Goal: Communication & Community: Answer question/provide support

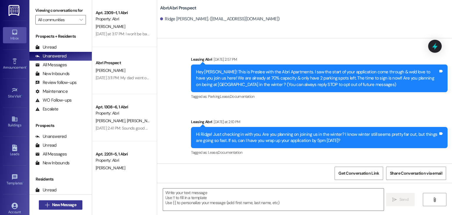
scroll to position [46, 0]
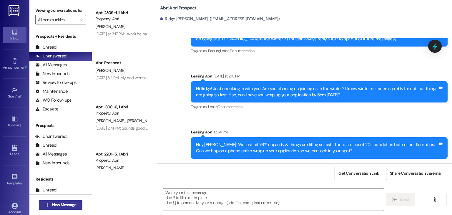
click at [69, 202] on span "New Message" at bounding box center [64, 205] width 24 height 6
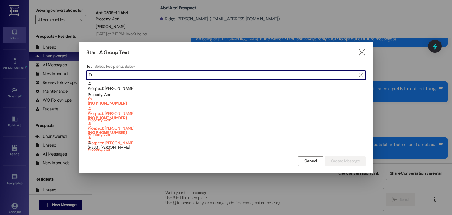
type input "B"
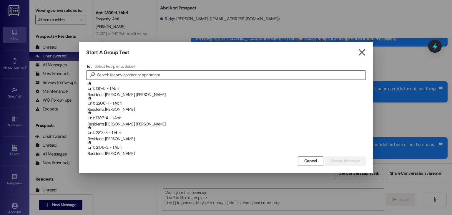
click at [361, 49] on icon "" at bounding box center [362, 52] width 8 height 6
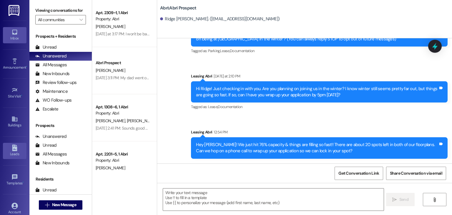
click at [8, 151] on div "Leads" at bounding box center [14, 154] width 29 height 6
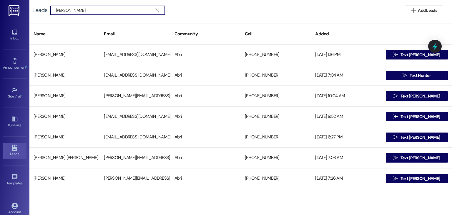
click at [54, 12] on div " [PERSON_NAME] " at bounding box center [107, 10] width 115 height 9
click at [54, 11] on div " [PERSON_NAME] " at bounding box center [107, 10] width 115 height 9
click at [56, 11] on input "[PERSON_NAME]" at bounding box center [104, 10] width 96 height 8
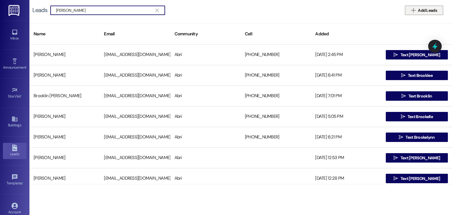
type input "[PERSON_NAME]"
click at [428, 7] on span "Add Leads" at bounding box center [427, 10] width 19 height 6
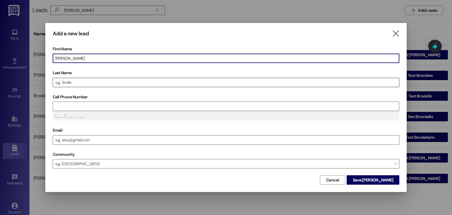
click at [136, 78] on input "Last Name" at bounding box center [226, 82] width 346 height 9
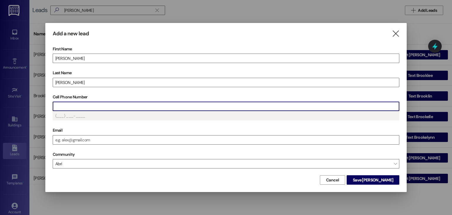
click at [126, 104] on input "Cell Phone Number" at bounding box center [226, 106] width 346 height 9
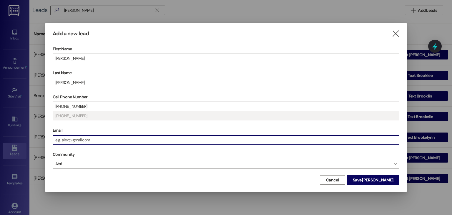
click at [93, 143] on input "Email" at bounding box center [226, 139] width 346 height 9
click at [372, 179] on span "Save [PERSON_NAME]" at bounding box center [373, 180] width 40 height 6
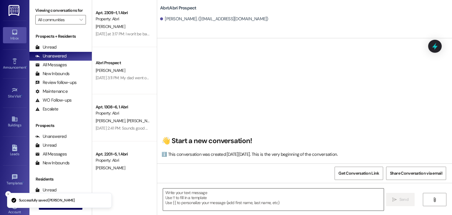
click at [227, 191] on textarea at bounding box center [273, 199] width 220 height 22
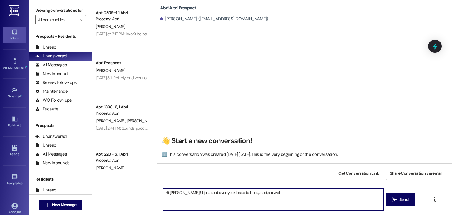
click at [246, 192] on textarea "Hi [PERSON_NAME]!! I just sent over your lease to be signed,a s well" at bounding box center [273, 199] width 220 height 22
click at [264, 194] on textarea "Hi [PERSON_NAME]!! I just sent over your lease to be signed as well" at bounding box center [273, 199] width 220 height 22
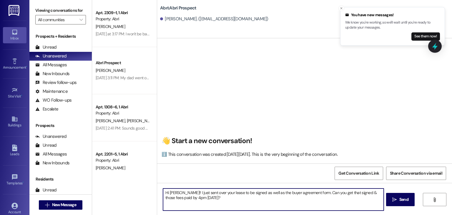
click at [180, 192] on textarea "Hi [PERSON_NAME]!! I just sent over your lease to be signed as well as the buye…" at bounding box center [273, 199] width 220 height 22
click at [337, 199] on textarea "Hi [PERSON_NAME]!! This is Preslee with the Abri Apartments. We are so excited …" at bounding box center [273, 199] width 220 height 22
click at [341, 6] on button "Close toast" at bounding box center [341, 8] width 6 height 6
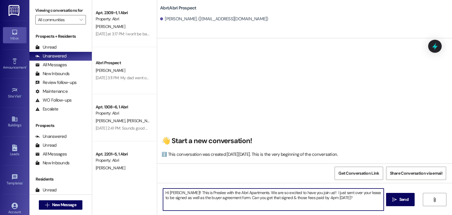
click at [339, 199] on textarea "Hi [PERSON_NAME]!! This is Preslee with the Abri Apartments. We are so excited …" at bounding box center [273, 199] width 220 height 22
click at [345, 198] on textarea "Hi [PERSON_NAME]!! This is Preslee with the Abri Apartments. We are so excited …" at bounding box center [273, 199] width 220 height 22
type textarea "Hi [PERSON_NAME]!! This is Preslee with the Abri Apartments. We are so excited …"
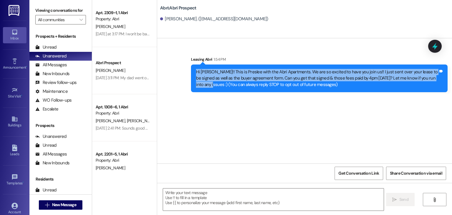
drag, startPoint x: 192, startPoint y: 72, endPoint x: 435, endPoint y: 75, distance: 243.3
click at [435, 75] on div "Hi [PERSON_NAME]!! This is Preslee with the Abri Apartments. We are so excited …" at bounding box center [316, 78] width 243 height 19
copy div "Hi [PERSON_NAME]!! This is Preslee with the Abri Apartments. We are so excited …"
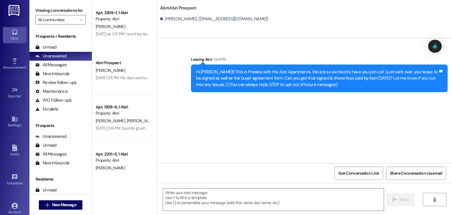
click at [249, 104] on div "Sent via SMS Leasing Abri 1:54 PM Hi [PERSON_NAME]!! This is Preslee with the A…" at bounding box center [304, 100] width 295 height 125
click at [72, 202] on span "New Message" at bounding box center [64, 205] width 24 height 6
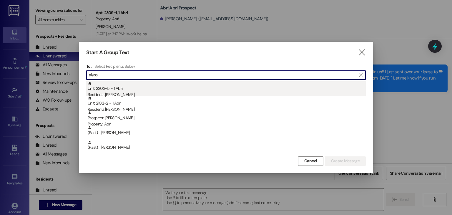
type input "alyss"
click at [134, 86] on div "Unit: 2203~5 - 1 Abri Residents: [PERSON_NAME]" at bounding box center [227, 89] width 278 height 17
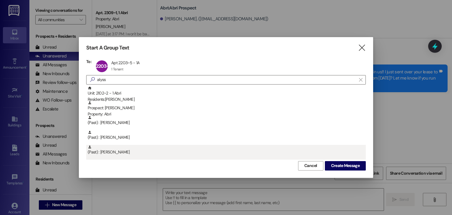
click at [341, 159] on div "(Past) : [PERSON_NAME]" at bounding box center [225, 152] width 279 height 15
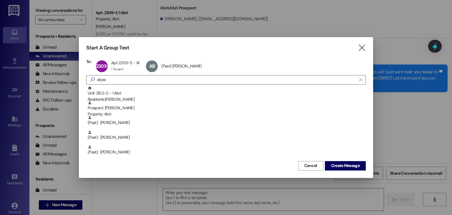
click at [183, 66] on div "AB (Past) [PERSON_NAME] (Past) [PERSON_NAME] click to remove" at bounding box center [175, 66] width 62 height 15
click at [344, 166] on span "Create Message" at bounding box center [345, 165] width 29 height 6
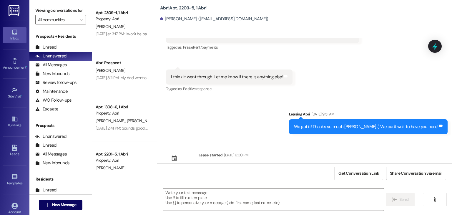
scroll to position [391, 0]
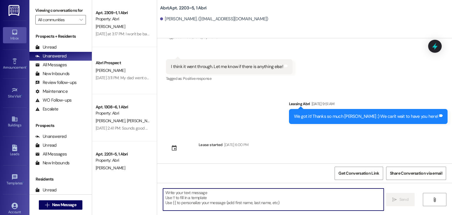
click at [226, 200] on textarea at bounding box center [273, 199] width 220 height 22
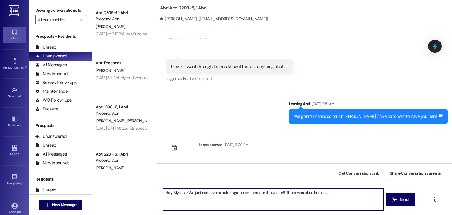
click at [281, 193] on textarea "Hey Alyssa :) We just sent over a seller agreement form for the winter!! There …" at bounding box center [273, 199] width 220 height 22
click at [359, 189] on textarea "Hey Alyssa :) We just sent over a seller agreement form for the winter to sell …" at bounding box center [273, 199] width 220 height 22
click at [359, 194] on textarea "Hey Alyssa :) We just sent over a seller agreement form for the winter to sell …" at bounding box center [273, 199] width 220 height 22
click at [193, 198] on textarea "Hey Alyssa :) We just sent over a seller agreement form for the winter to sell …" at bounding box center [273, 199] width 220 height 22
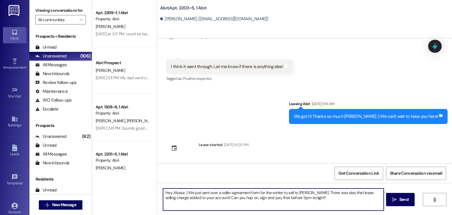
click at [309, 191] on textarea "Hey Alyssa :) We just sent over a seller agreement form for the winter to sell …" at bounding box center [273, 199] width 220 height 22
click at [312, 200] on textarea "Hey Alyssa :) We just sent over a seller agreement form for the winter to sell …" at bounding box center [273, 199] width 220 height 22
type textarea "Hey Alyssa :) We just sent over a seller agreement form for the winter to sell …"
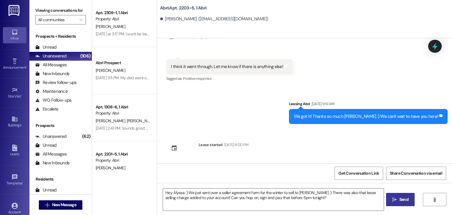
click at [404, 199] on span "Send" at bounding box center [403, 199] width 9 height 6
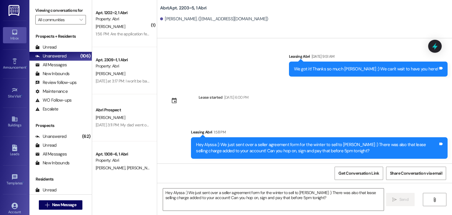
scroll to position [479, 0]
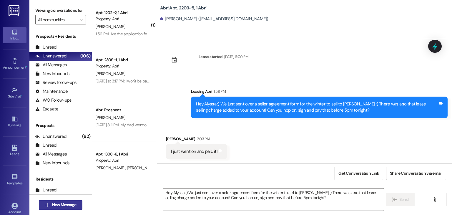
click at [66, 204] on span "New Message" at bounding box center [64, 205] width 24 height 6
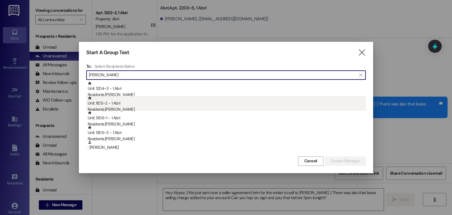
type input "[PERSON_NAME]"
click at [115, 103] on div "Unit: 1105~2 - 1 [DEMOGRAPHIC_DATA] Residents: [PERSON_NAME]" at bounding box center [227, 104] width 278 height 17
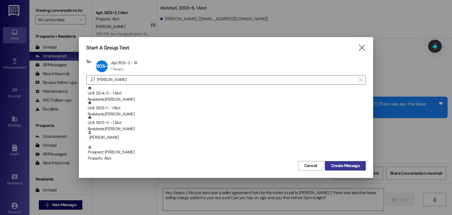
click at [333, 166] on span "Create Message" at bounding box center [345, 165] width 29 height 6
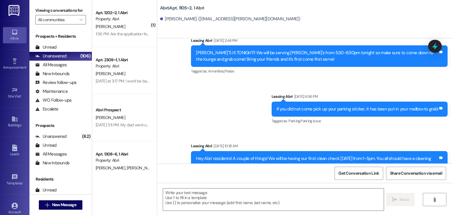
scroll to position [11713, 0]
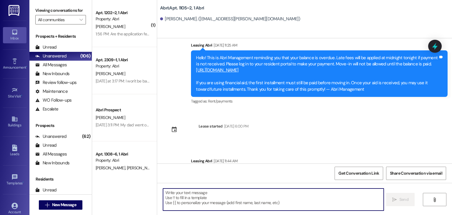
click at [163, 196] on textarea at bounding box center [273, 199] width 220 height 22
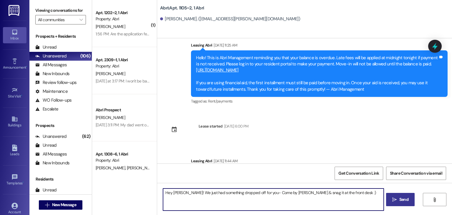
type textarea "Hey [PERSON_NAME]! We just had something dropped off for you- Come by [PERSON_N…"
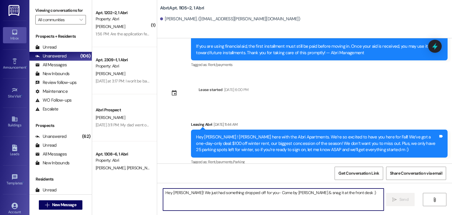
scroll to position [11754, 0]
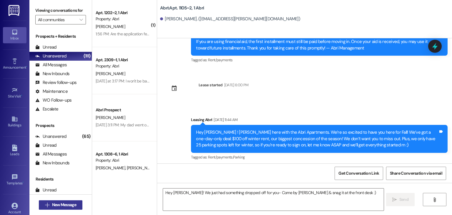
click at [70, 204] on span "New Message" at bounding box center [64, 205] width 24 height 6
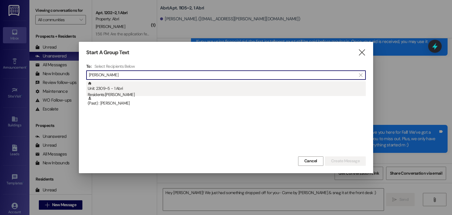
type input "[PERSON_NAME]"
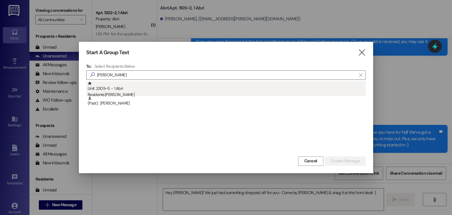
click at [143, 89] on div "Unit: 2309~5 - 1 Abri Residents: [PERSON_NAME]" at bounding box center [227, 89] width 278 height 17
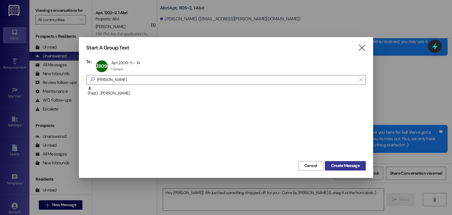
click at [350, 169] on button "Create Message" at bounding box center [345, 165] width 41 height 9
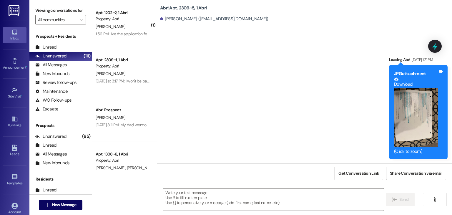
scroll to position [11076, 0]
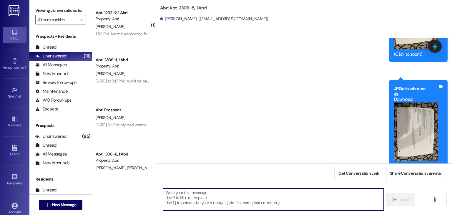
click at [233, 194] on textarea at bounding box center [273, 199] width 220 height 22
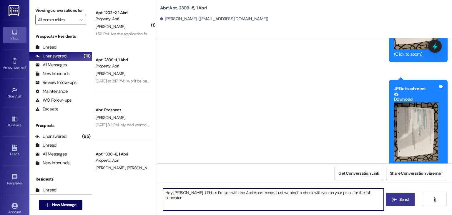
click at [351, 192] on textarea "Hey [PERSON_NAME] :) This is Preslee with the Abri Apartments. I just wanted to…" at bounding box center [273, 199] width 220 height 22
click at [376, 193] on textarea "Hey [PERSON_NAME] :) This is Preslee with the Abri Apartments. I just wanted to…" at bounding box center [273, 199] width 220 height 22
click at [229, 197] on textarea "Hey [PERSON_NAME] :) This is Preslee with the Abri Apartments. I just wanted to…" at bounding box center [273, 199] width 220 height 22
click at [241, 197] on textarea "Hey [PERSON_NAME] :) This is Preslee with the Abri Apartments. I just wanted to…" at bounding box center [273, 199] width 220 height 22
click at [272, 197] on textarea "Hey [PERSON_NAME] :) This is Preslee with the Abri Apartments. I just wanted to…" at bounding box center [273, 199] width 220 height 22
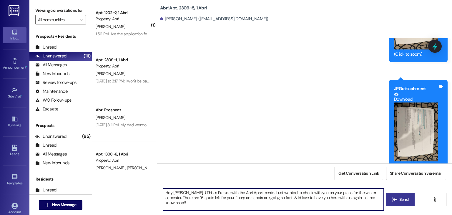
type textarea "Hey [PERSON_NAME] :) This is Preslee with the Abri Apartments. I just wanted to…"
click at [375, 195] on textarea "Hey [PERSON_NAME] :) This is Preslee with the Abri Apartments. I just wanted to…" at bounding box center [273, 199] width 220 height 22
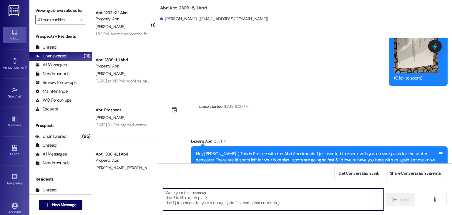
scroll to position [11164, 0]
